Goal: Communication & Community: Answer question/provide support

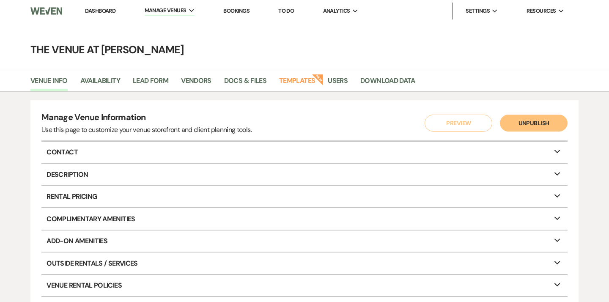
click at [103, 10] on link "Dashboard" at bounding box center [100, 10] width 30 height 7
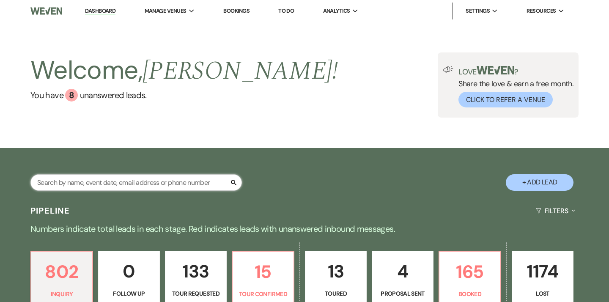
click at [136, 184] on input "text" at bounding box center [136, 182] width 212 height 17
click at [88, 179] on input "mari" at bounding box center [136, 182] width 212 height 17
click at [78, 184] on input "mari" at bounding box center [136, 182] width 212 height 17
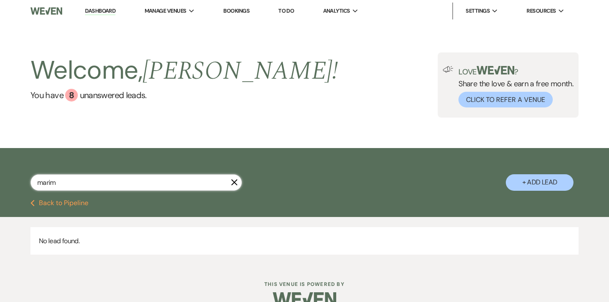
type input "mari"
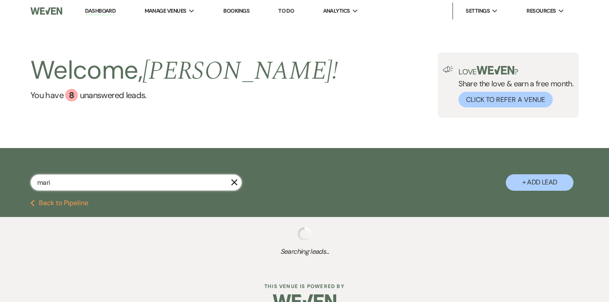
select select "2"
select select "8"
select select "10"
select select "2"
select select "8"
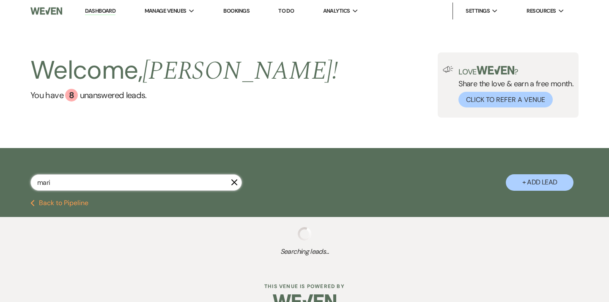
select select "4"
select select "8"
select select "5"
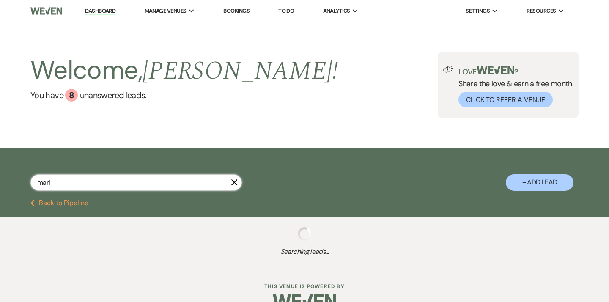
select select "8"
select select "5"
select select "8"
select select "5"
select select "8"
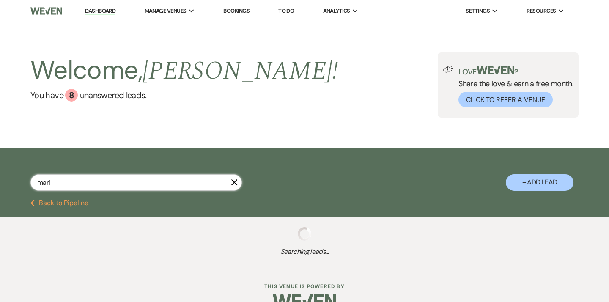
select select "5"
select select "8"
select select "5"
select select "8"
select select "5"
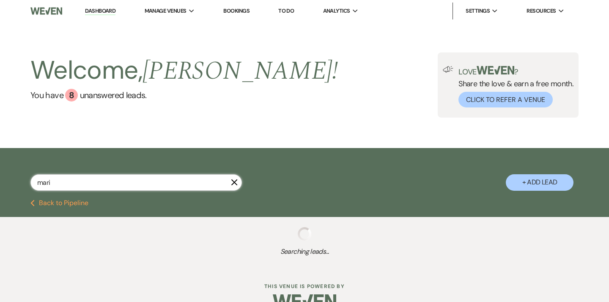
select select "8"
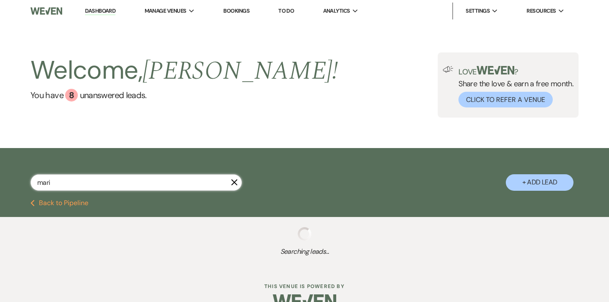
select select "5"
select select "8"
select select "5"
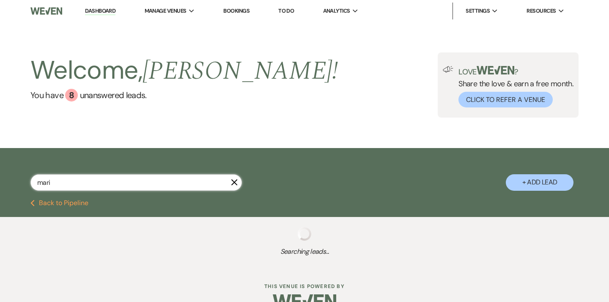
select select "8"
select select "5"
select select "8"
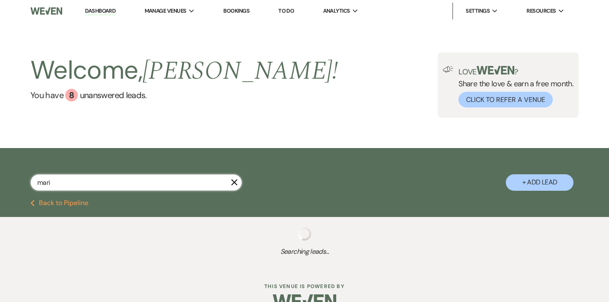
select select "8"
select select "5"
select select "8"
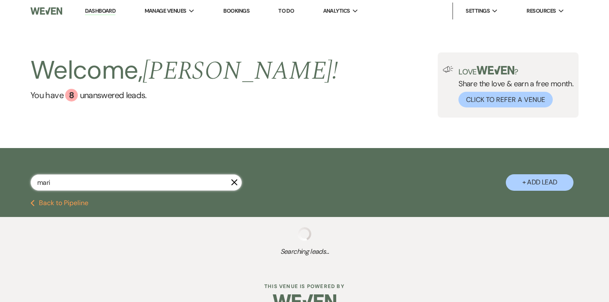
select select "8"
select select "5"
select select "8"
select select "5"
select select "8"
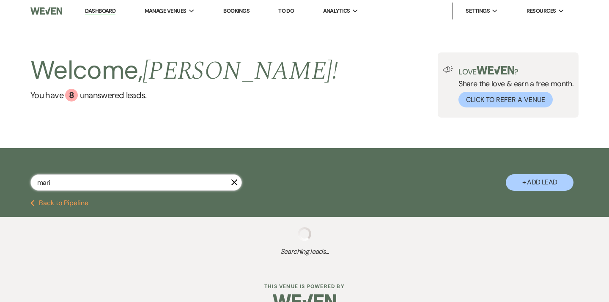
select select "5"
select select "8"
select select "5"
select select "8"
select select "5"
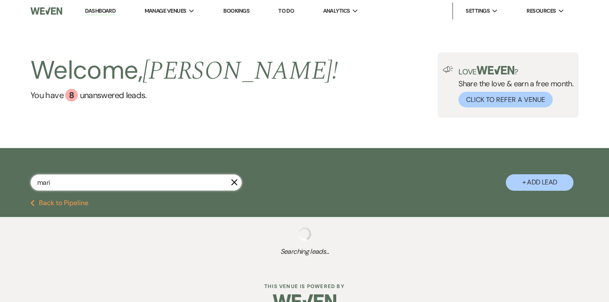
select select "8"
select select "5"
select select "8"
select select "5"
select select "8"
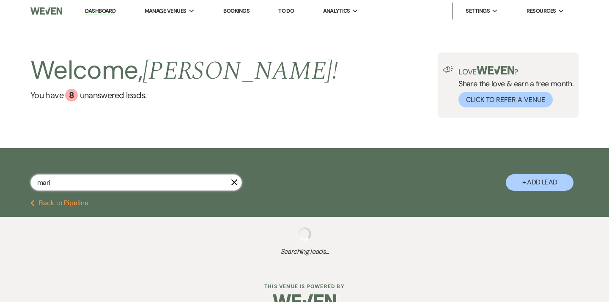
select select "11"
select select "8"
select select "5"
select select "8"
select select "5"
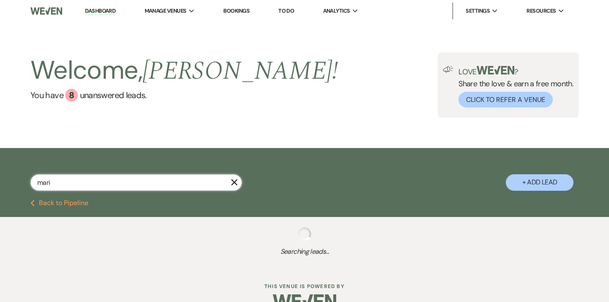
select select "8"
select select "5"
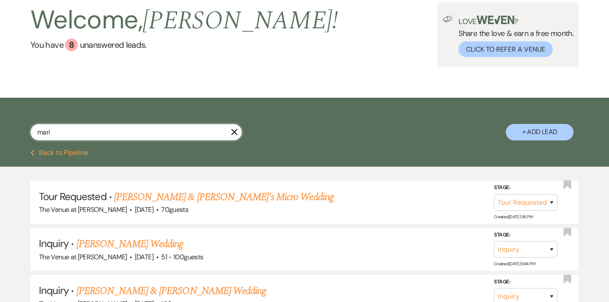
scroll to position [61, 0]
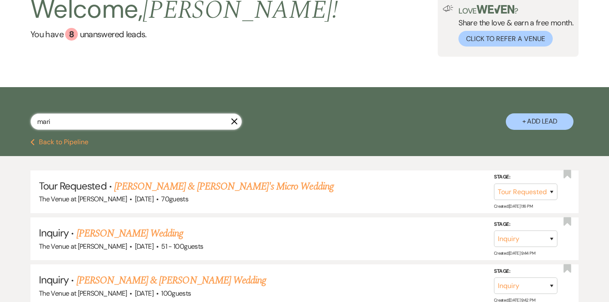
click at [41, 123] on input "mari" at bounding box center [136, 121] width 212 height 17
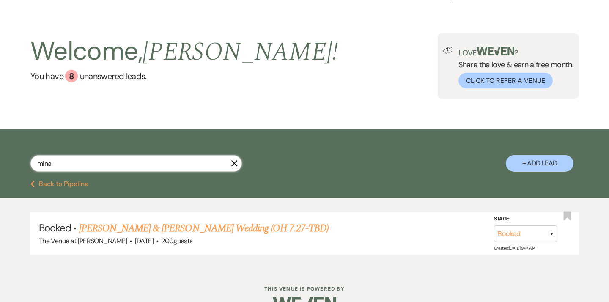
scroll to position [41, 0]
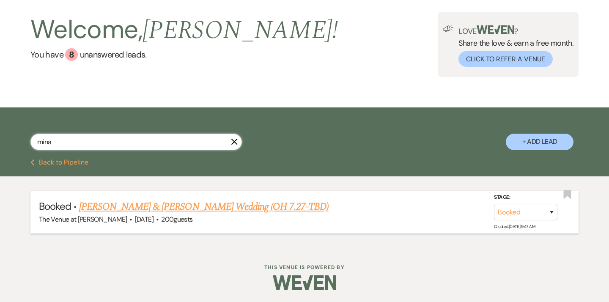
type input "mina"
click at [148, 208] on link "[PERSON_NAME] & [PERSON_NAME] Wedding (OH 7.27-TBD)" at bounding box center [204, 206] width 250 height 15
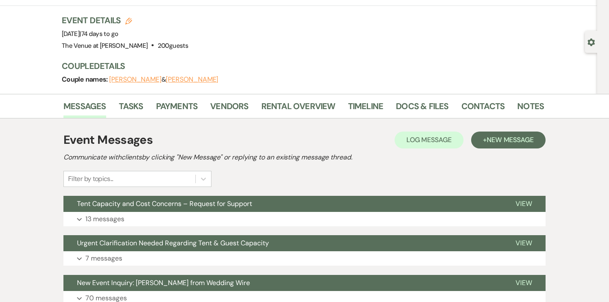
scroll to position [49, 0]
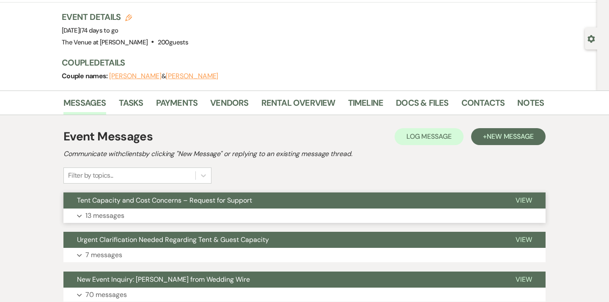
click at [99, 214] on p "13 messages" at bounding box center [104, 215] width 39 height 11
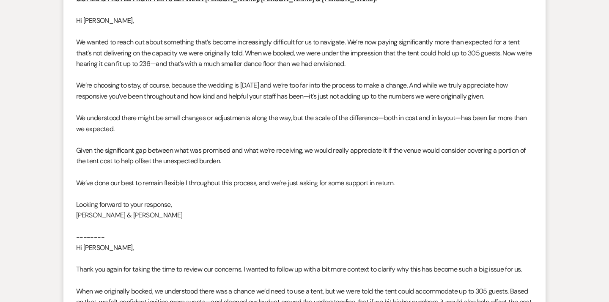
scroll to position [296, 0]
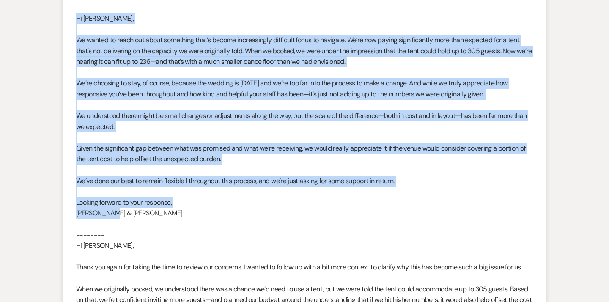
drag, startPoint x: 116, startPoint y: 214, endPoint x: 66, endPoint y: 21, distance: 199.3
click at [66, 21] on li "[PERSON_NAME] to: Planning Portal Users Expand Info [DATE] 1:54 PM Weven Check …" at bounding box center [304, 224] width 482 height 526
copy div "Lo Ipsumdo, Si ametco ad elits doe tempo incididun utla’e dolore magnaaliquae a…"
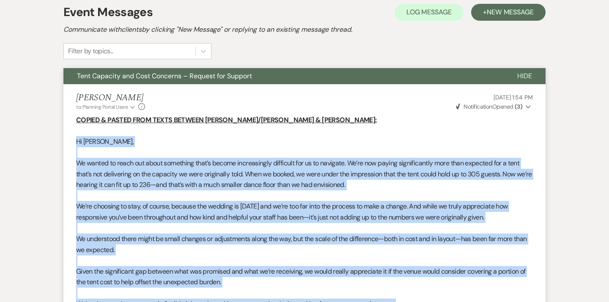
scroll to position [135, 0]
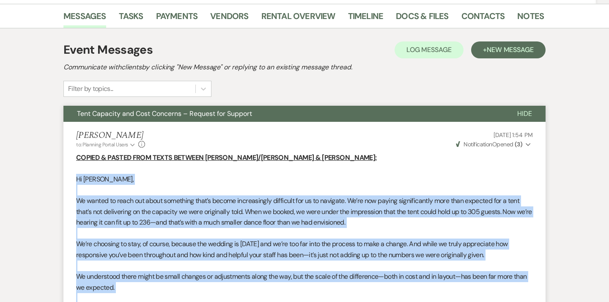
drag, startPoint x: 101, startPoint y: 159, endPoint x: 72, endPoint y: 176, distance: 33.6
copy ul "Lo Ipsumdo, Si ametco ad elits doe tempo incididun utla’e dolore magnaaliquae a…"
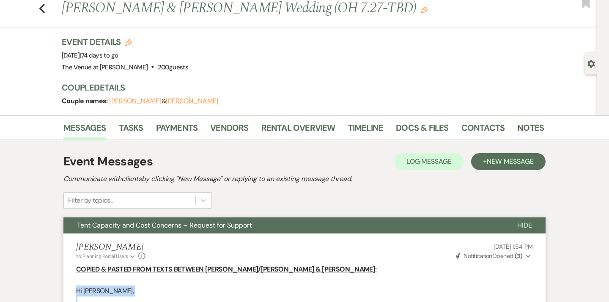
scroll to position [0, 0]
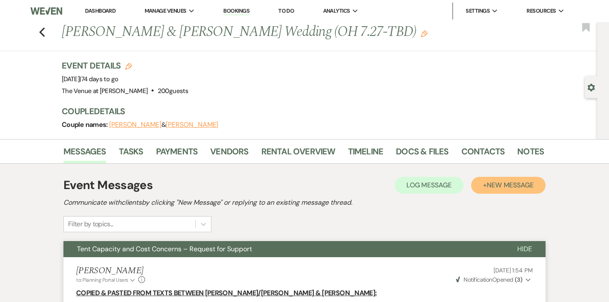
click at [506, 188] on span "New Message" at bounding box center [510, 185] width 47 height 9
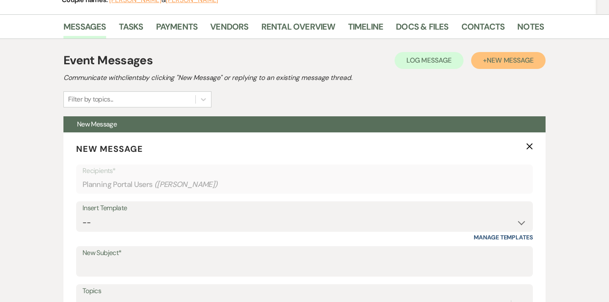
scroll to position [144, 0]
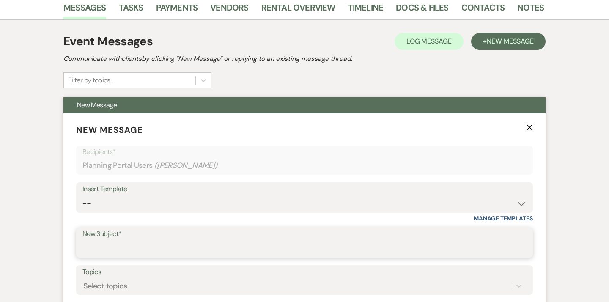
click at [129, 245] on input "New Subject*" at bounding box center [305, 248] width 444 height 17
click at [110, 246] on input "New Subject*" at bounding box center [305, 248] width 444 height 17
click at [85, 248] on input "New Subject*" at bounding box center [305, 248] width 444 height 17
click at [106, 247] on input "New Subject*" at bounding box center [305, 248] width 444 height 17
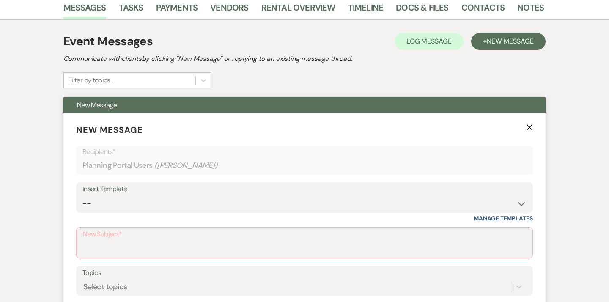
click at [109, 230] on label "New Subject*" at bounding box center [304, 234] width 443 height 12
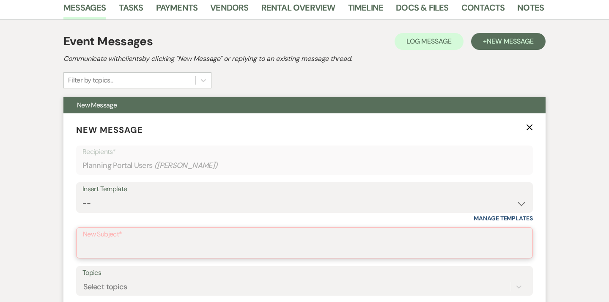
click at [109, 241] on input "New Subject*" at bounding box center [304, 249] width 443 height 17
click at [104, 246] on input "New Subject*" at bounding box center [304, 249] width 443 height 17
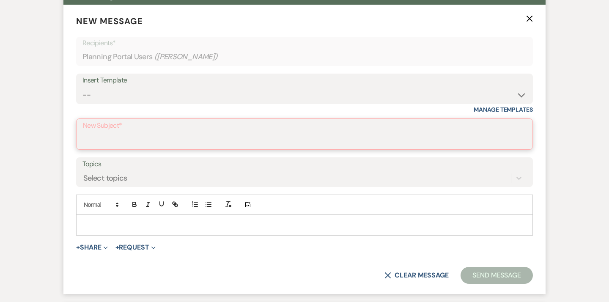
scroll to position [253, 0]
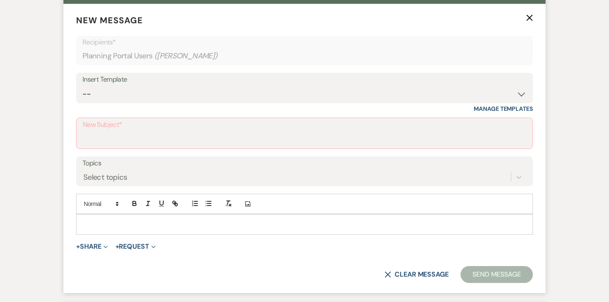
click at [130, 223] on p at bounding box center [304, 224] width 443 height 9
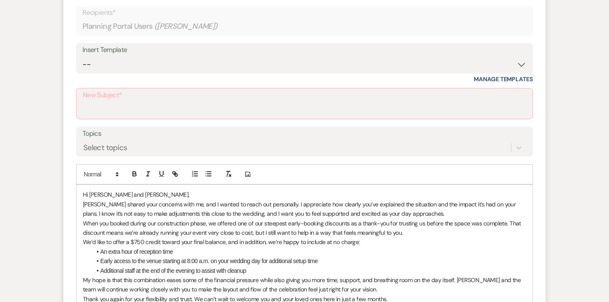
scroll to position [286, 0]
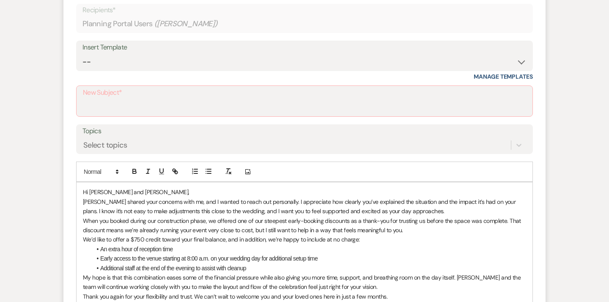
click at [110, 202] on p "[PERSON_NAME] shared your concerns with me, and I wanted to reach out personall…" at bounding box center [304, 206] width 443 height 19
drag, startPoint x: 150, startPoint y: 204, endPoint x: 102, endPoint y: 201, distance: 47.9
click at [102, 201] on p "Kendal escalated some of your concerns with me, and I wanted to reach out perso…" at bounding box center [304, 206] width 443 height 19
click at [180, 200] on p "Kendal escalated your concerns with me, and I wanted to reach out personally. I…" at bounding box center [304, 206] width 443 height 19
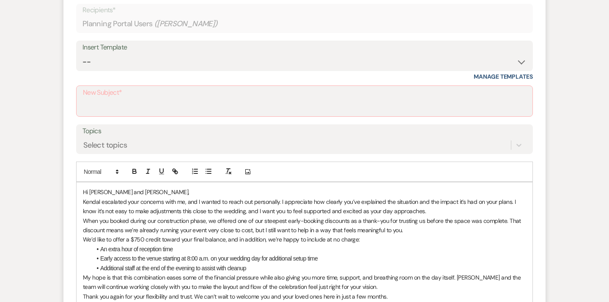
click at [171, 202] on p "Kendal escalated your concerns with me, and I wanted to reach out personally. I…" at bounding box center [304, 206] width 443 height 19
click at [150, 206] on p "Kendal escalated your concerns to me, and I wanted to reach out personally. I a…" at bounding box center [304, 206] width 443 height 19
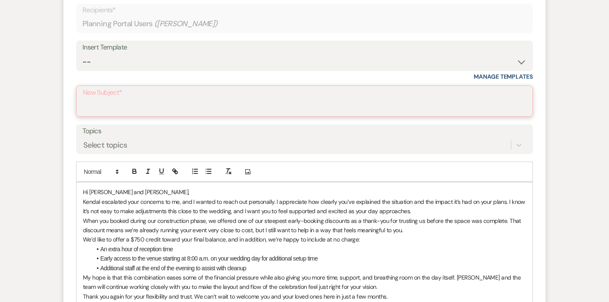
click at [123, 99] on input "New Subject*" at bounding box center [304, 107] width 443 height 17
paste input "Adding Time, Support, and a Credit for Your Celebration"
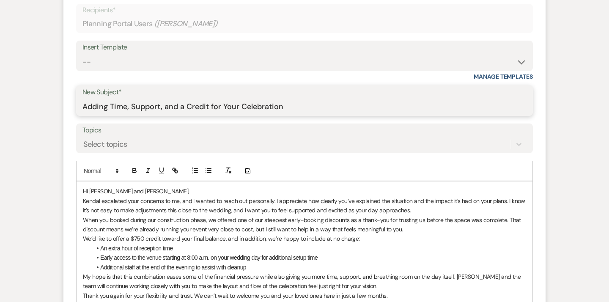
type input "Adding Time, Support, and a Credit for Your Celebration"
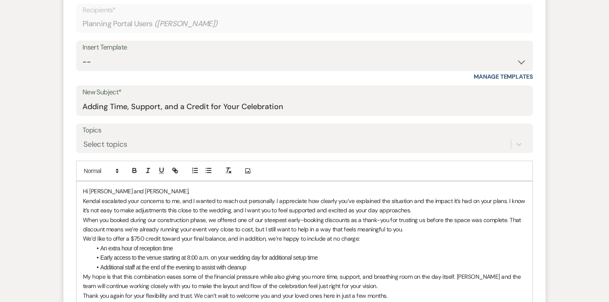
click at [187, 193] on p "Hi [PERSON_NAME] and [PERSON_NAME]," at bounding box center [304, 191] width 443 height 9
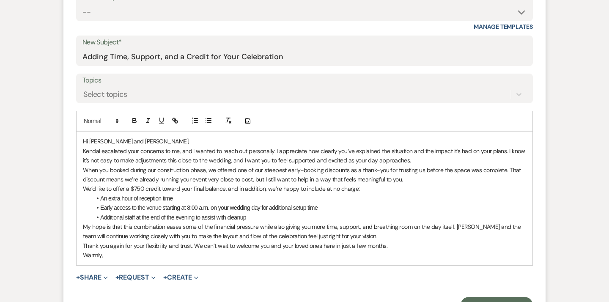
scroll to position [337, 0]
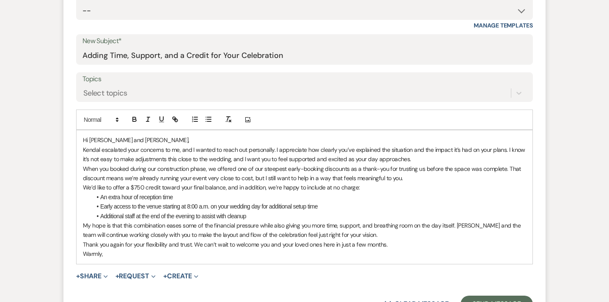
click at [365, 186] on p "We’d like to offer a $750 credit toward your final balance, and in addition, we…" at bounding box center [304, 187] width 443 height 9
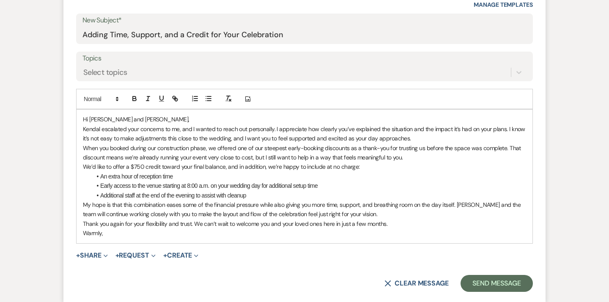
scroll to position [359, 0]
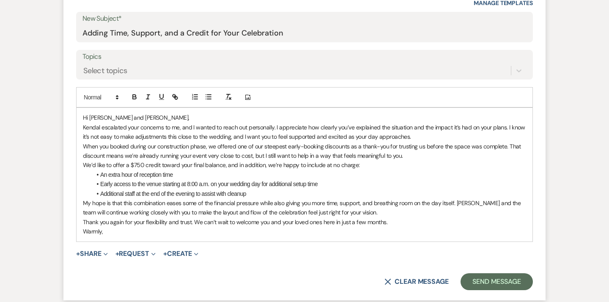
click at [250, 194] on li "Additional staff at the end of the evening to assist with cleanup" at bounding box center [308, 193] width 435 height 9
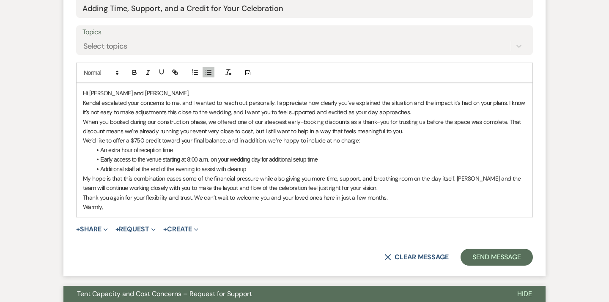
scroll to position [389, 0]
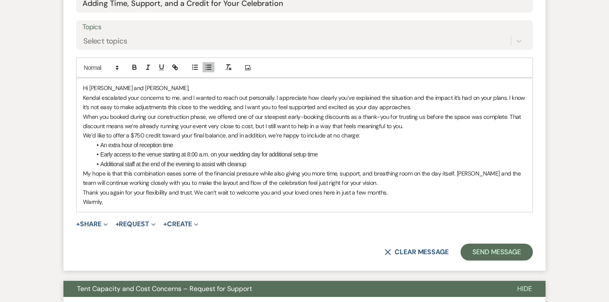
click at [133, 204] on p "Warmly," at bounding box center [304, 201] width 443 height 9
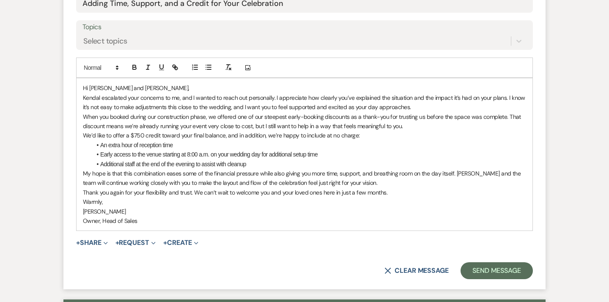
click at [106, 202] on p "Warmly," at bounding box center [304, 201] width 443 height 9
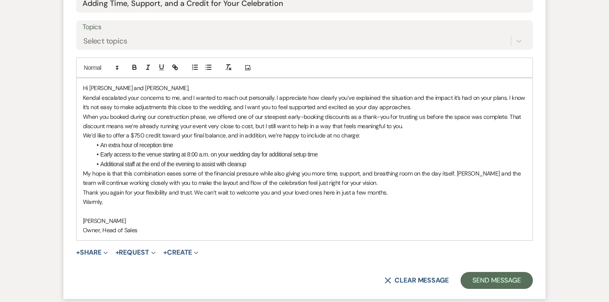
click at [83, 201] on p "Warmly," at bounding box center [304, 201] width 443 height 9
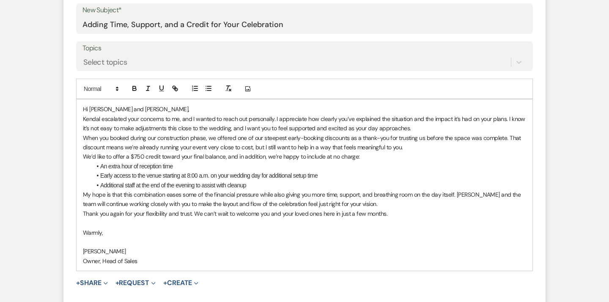
scroll to position [366, 0]
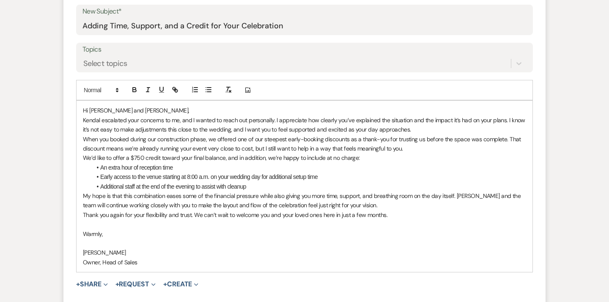
click at [129, 111] on p "Hi [PERSON_NAME] and [PERSON_NAME]," at bounding box center [304, 110] width 443 height 9
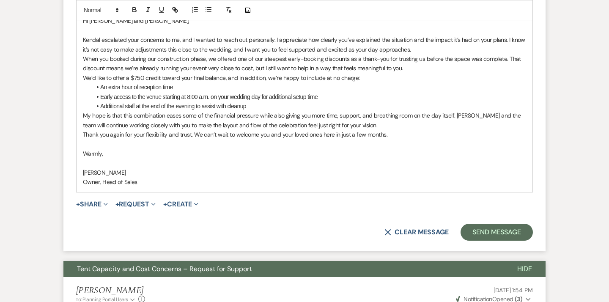
scroll to position [468, 0]
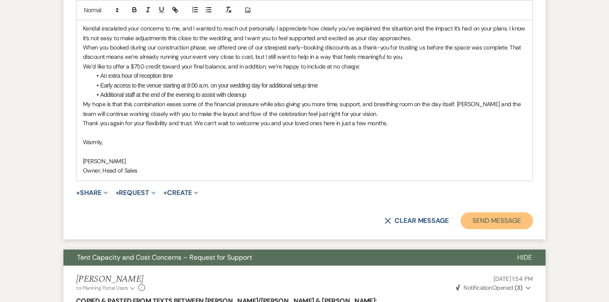
click at [484, 216] on button "Send Message" at bounding box center [497, 220] width 72 height 17
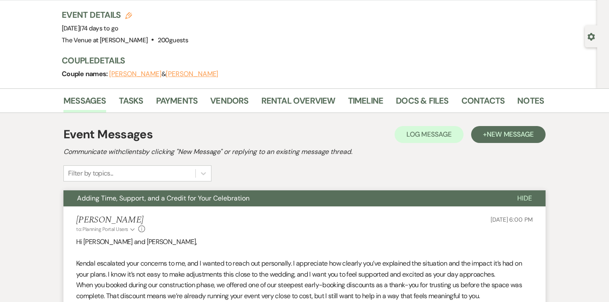
scroll to position [0, 0]
